Goal: Task Accomplishment & Management: Manage account settings

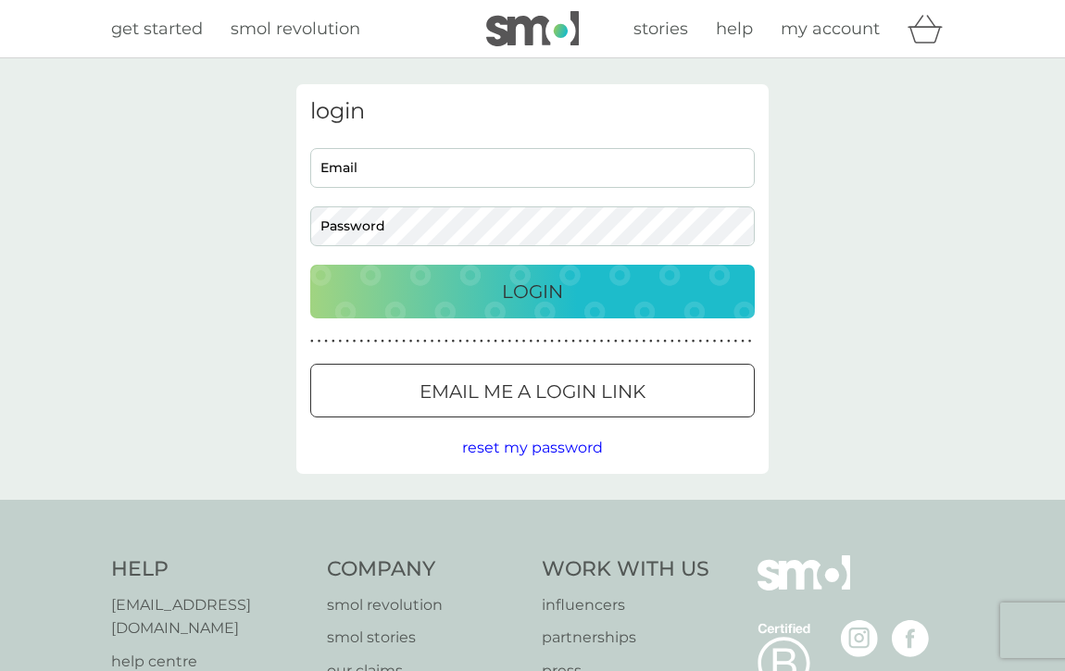
type input "erdosa@gmail.com"
click at [516, 302] on p "Login" at bounding box center [532, 292] width 61 height 30
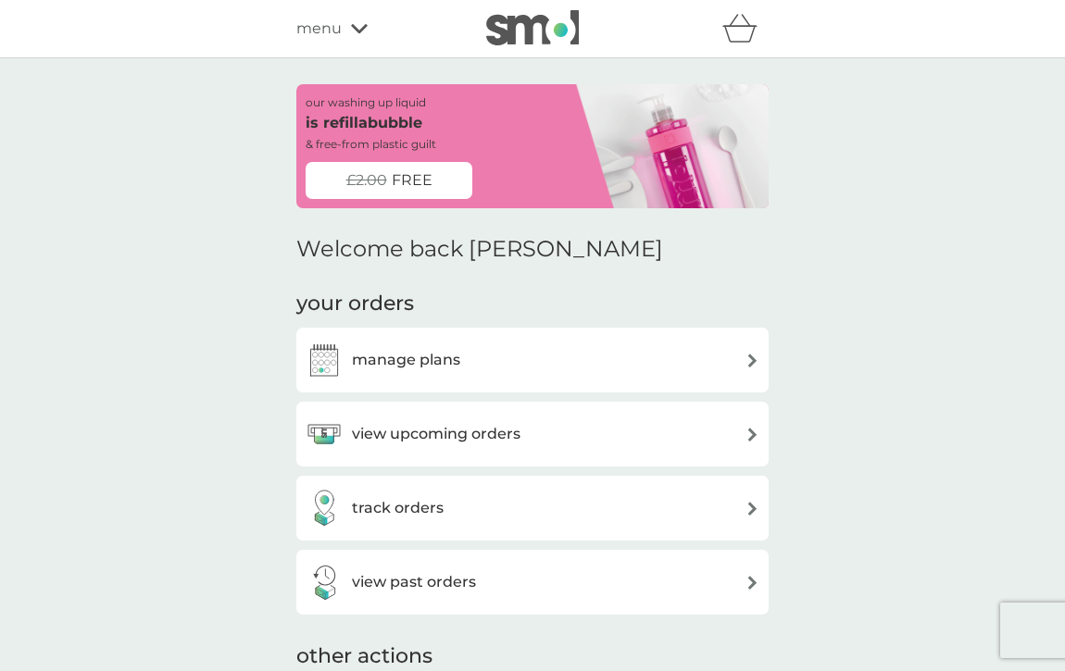
click at [455, 359] on h3 "manage plans" at bounding box center [406, 360] width 108 height 24
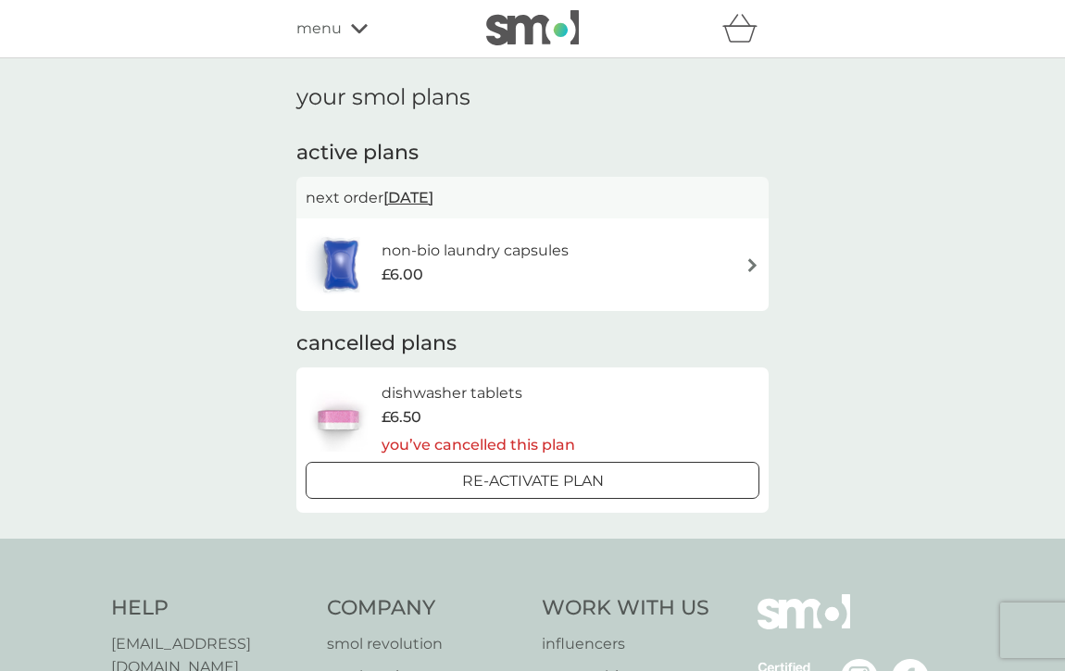
click at [550, 264] on div "£6.00" at bounding box center [474, 275] width 187 height 24
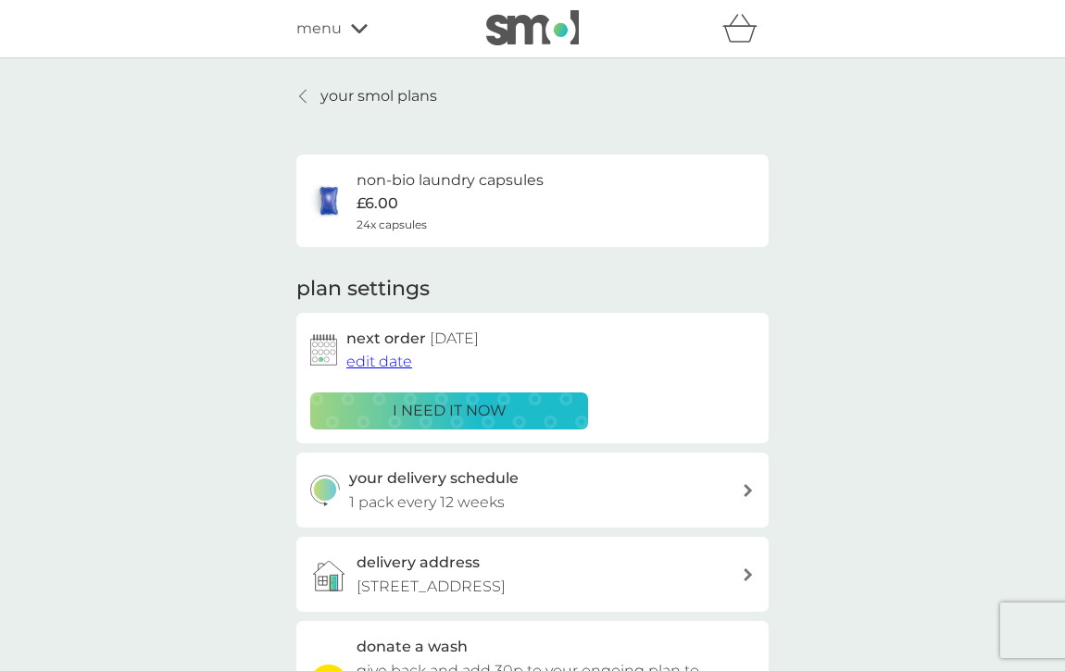
click at [426, 405] on p "i need it now" at bounding box center [450, 411] width 114 height 24
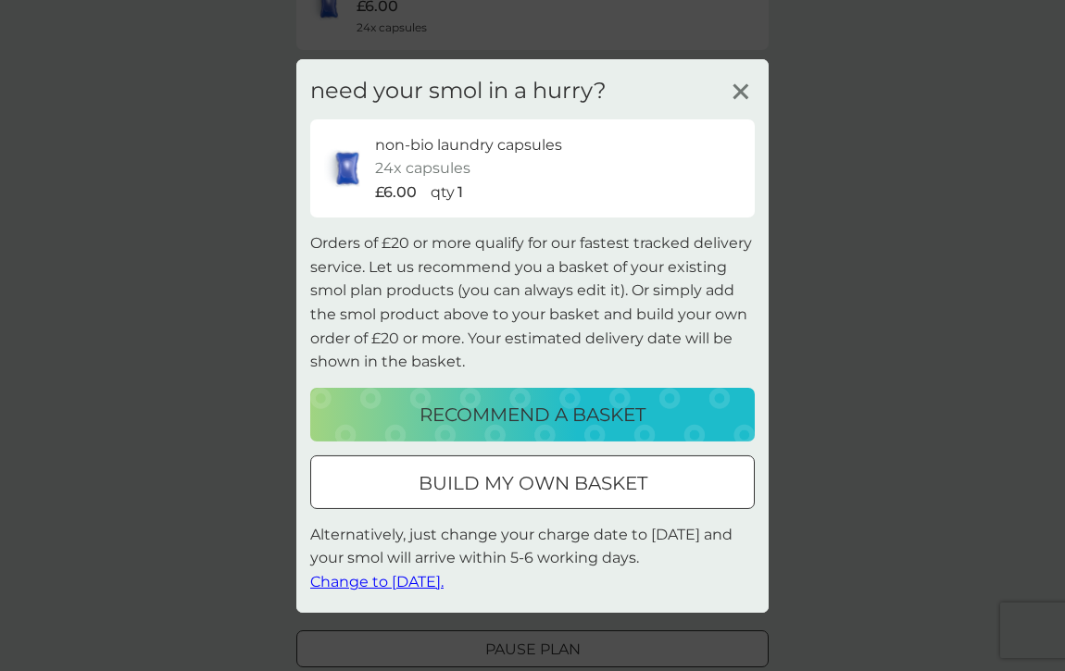
scroll to position [199, 0]
click at [427, 584] on span "Change to [DATE]." at bounding box center [376, 582] width 133 height 18
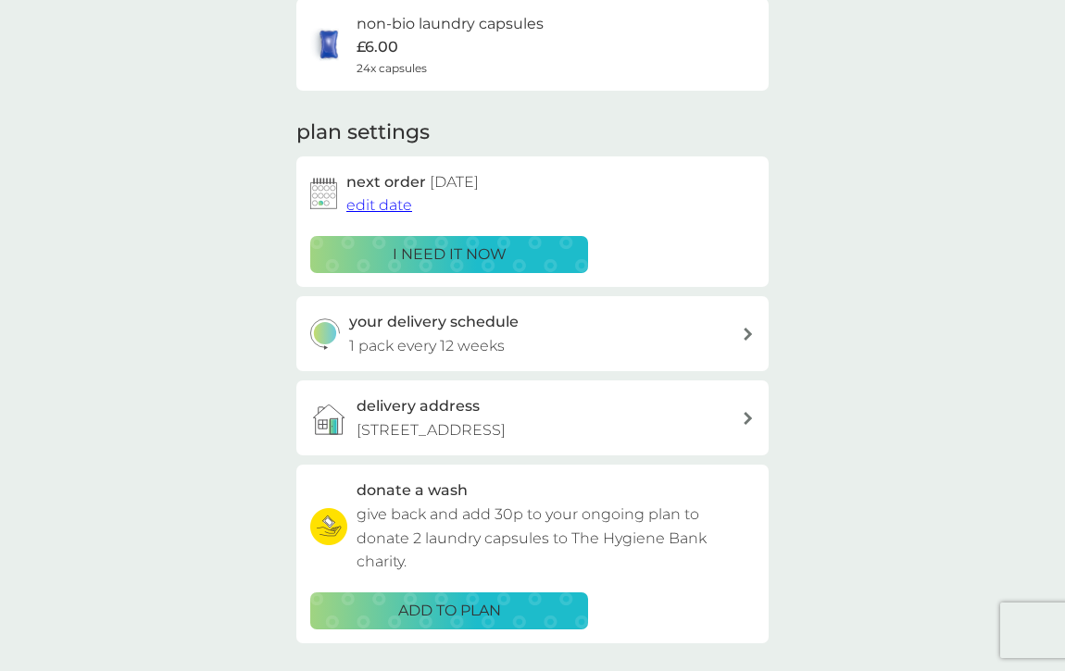
scroll to position [157, 0]
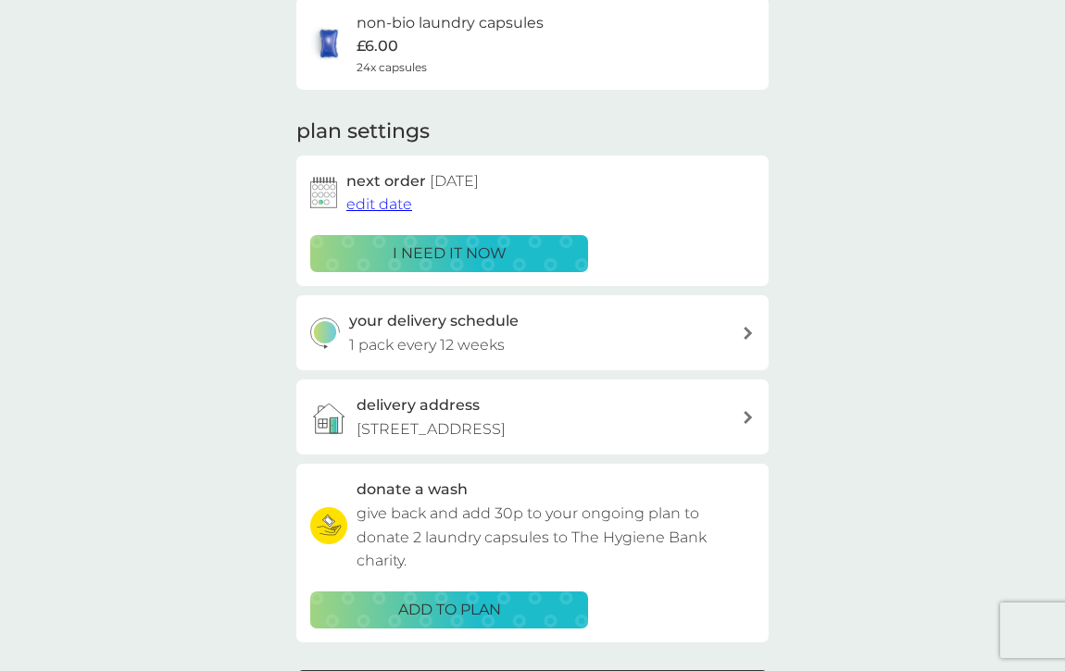
click at [402, 328] on h3 "your delivery schedule" at bounding box center [433, 321] width 169 height 24
select select "84"
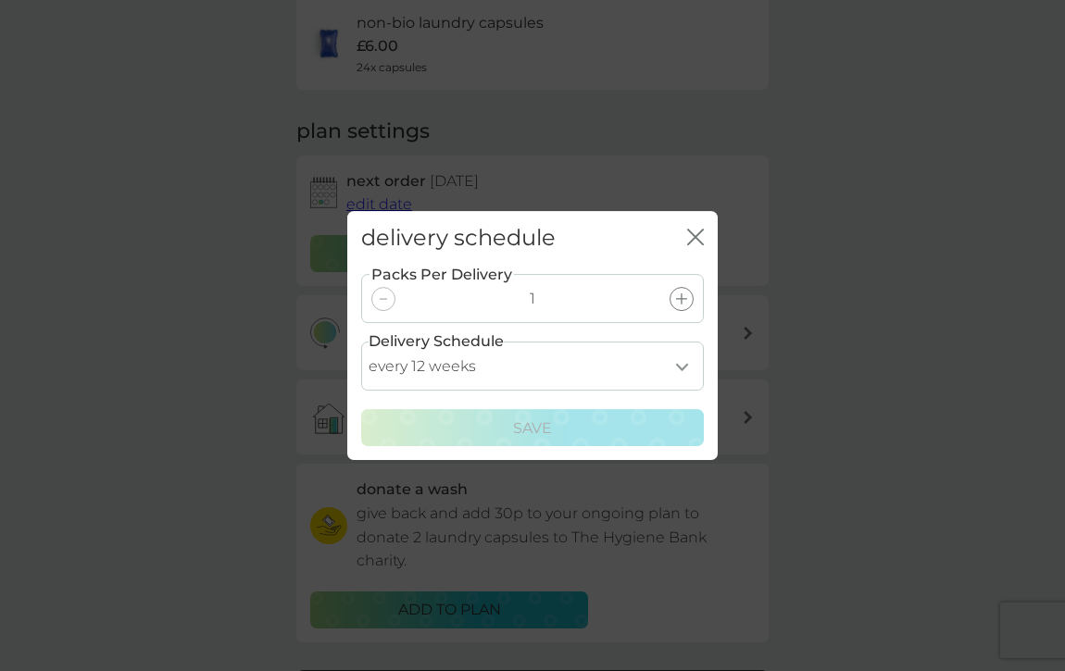
click at [676, 297] on icon at bounding box center [681, 298] width 11 height 11
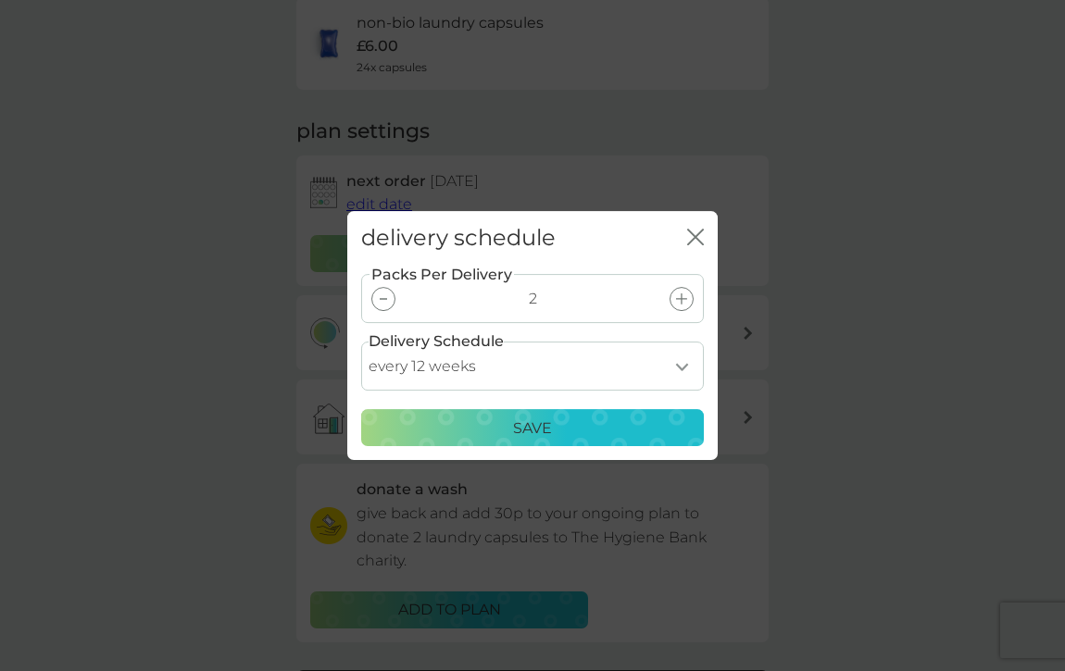
click at [542, 424] on p "Save" at bounding box center [532, 429] width 39 height 24
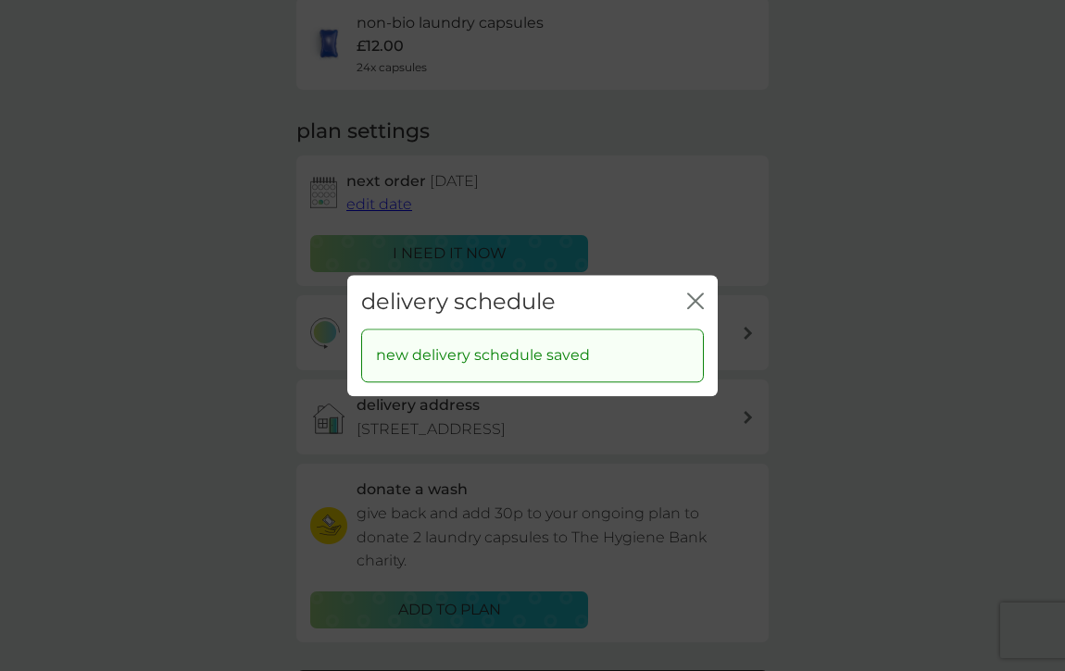
click at [699, 294] on icon "close" at bounding box center [695, 301] width 17 height 17
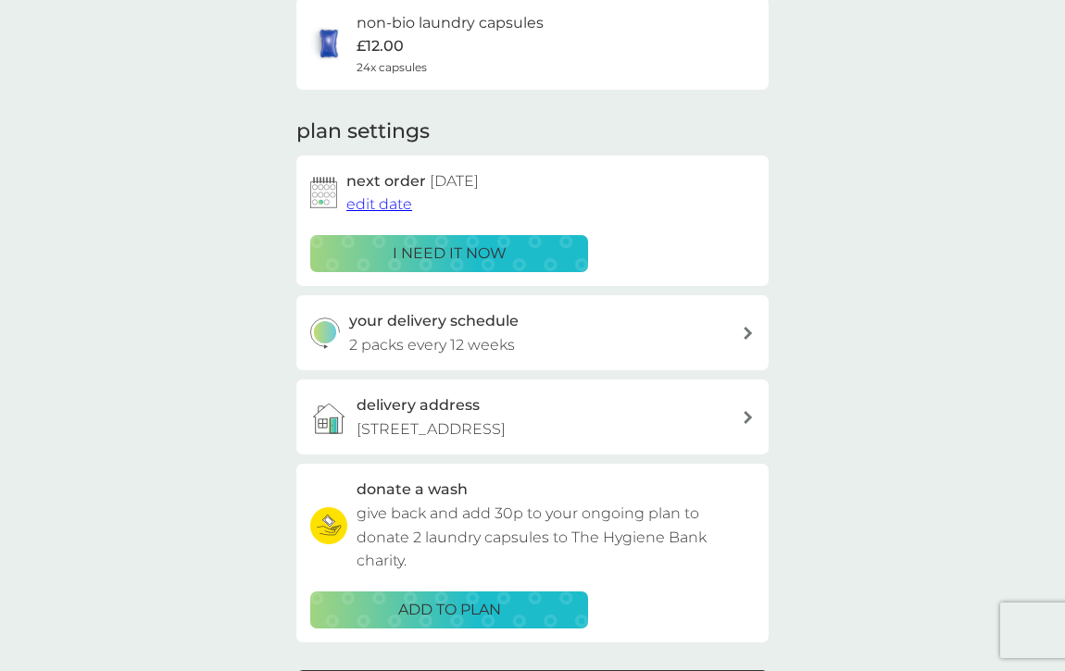
click at [609, 503] on p "give back and add 30p to your ongoing plan to donate 2 laundry capsules to The …" at bounding box center [555, 537] width 398 height 71
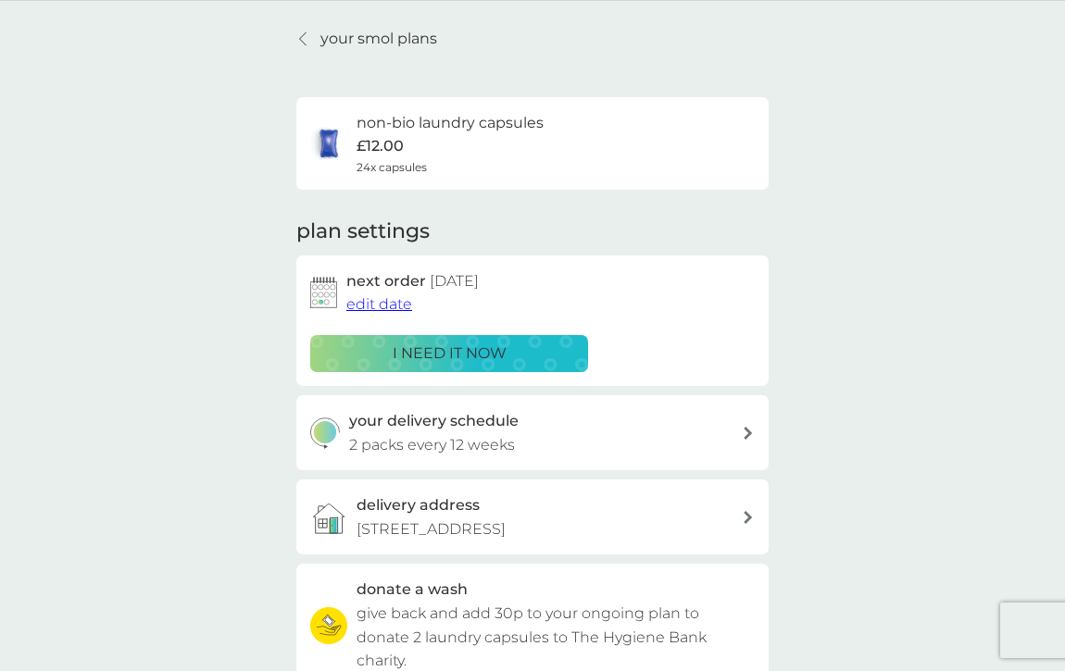
scroll to position [0, 0]
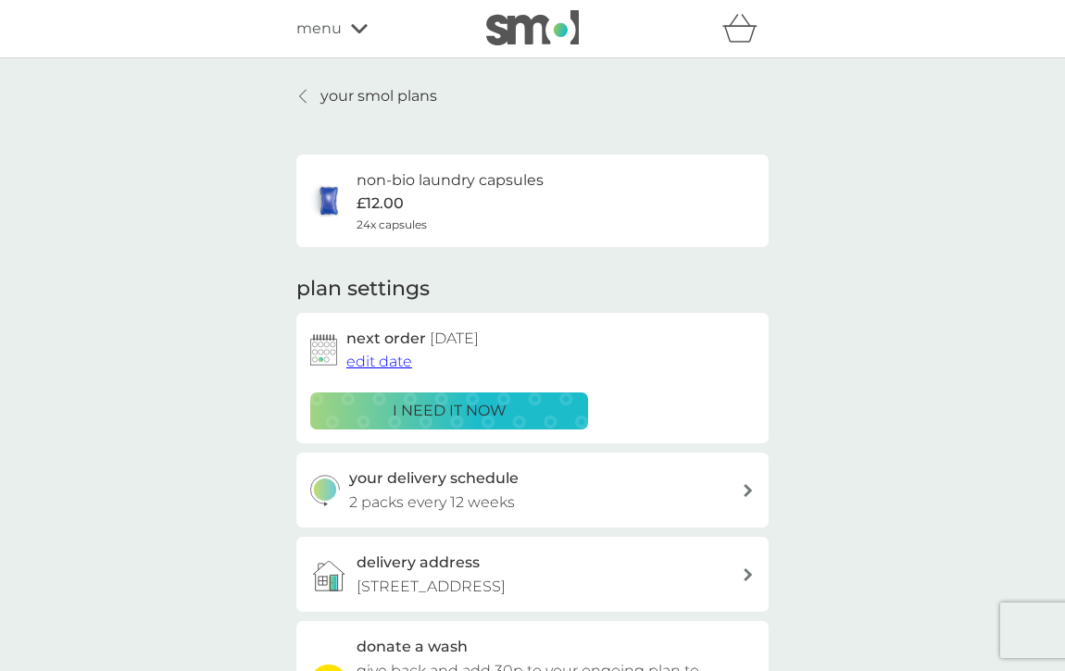
click at [337, 93] on p "your smol plans" at bounding box center [378, 96] width 117 height 24
